Goal: Find contact information: Find contact information

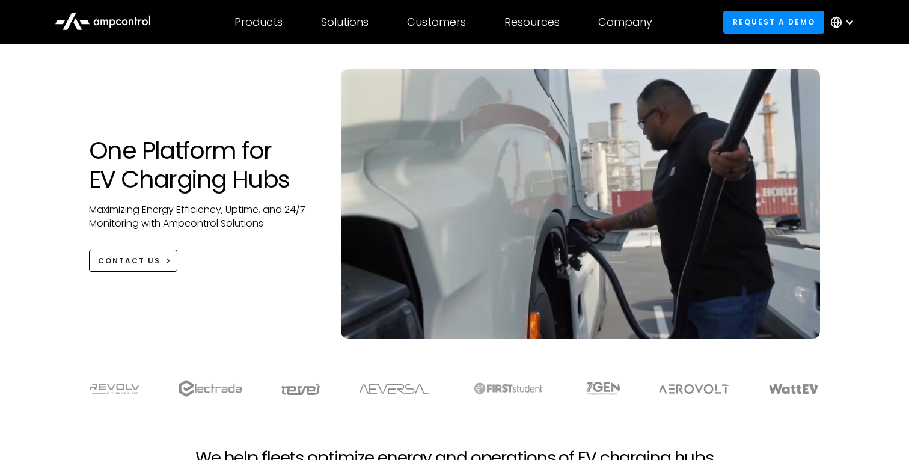
scroll to position [59, 0]
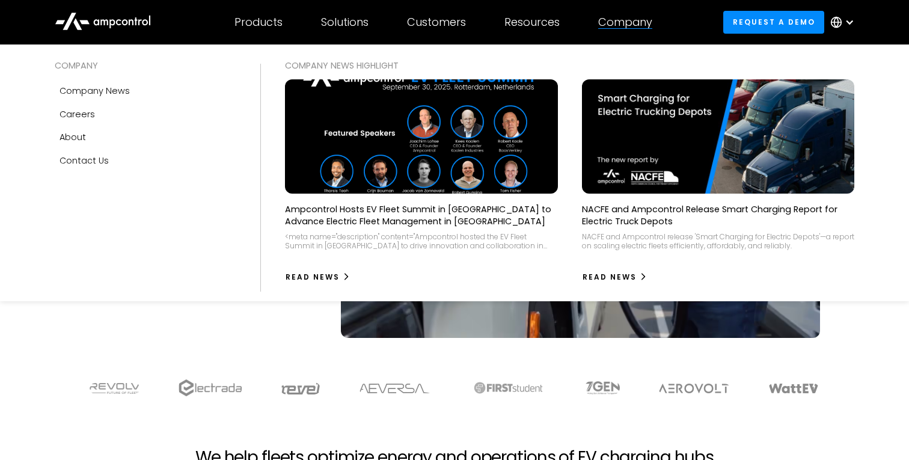
click at [608, 26] on div "Company" at bounding box center [625, 22] width 54 height 13
click at [85, 157] on div "Contact Us" at bounding box center [83, 160] width 49 height 13
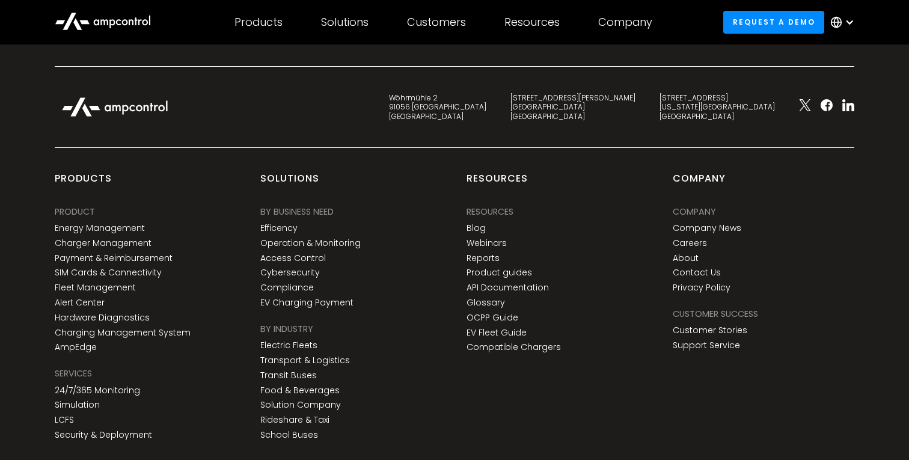
scroll to position [784, 0]
